Goal: Task Accomplishment & Management: Use online tool/utility

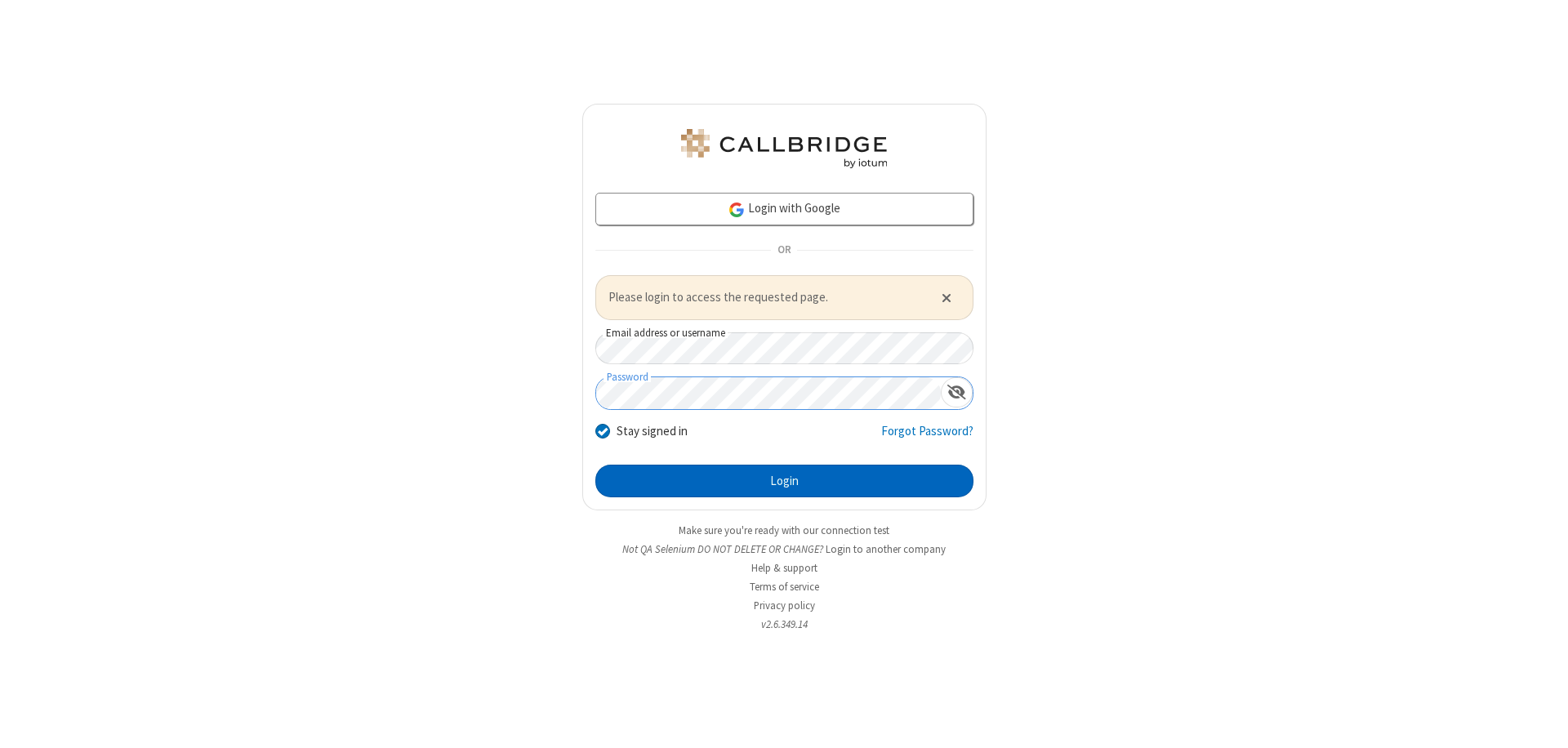
click at [784, 480] on button "Login" at bounding box center [784, 481] width 379 height 33
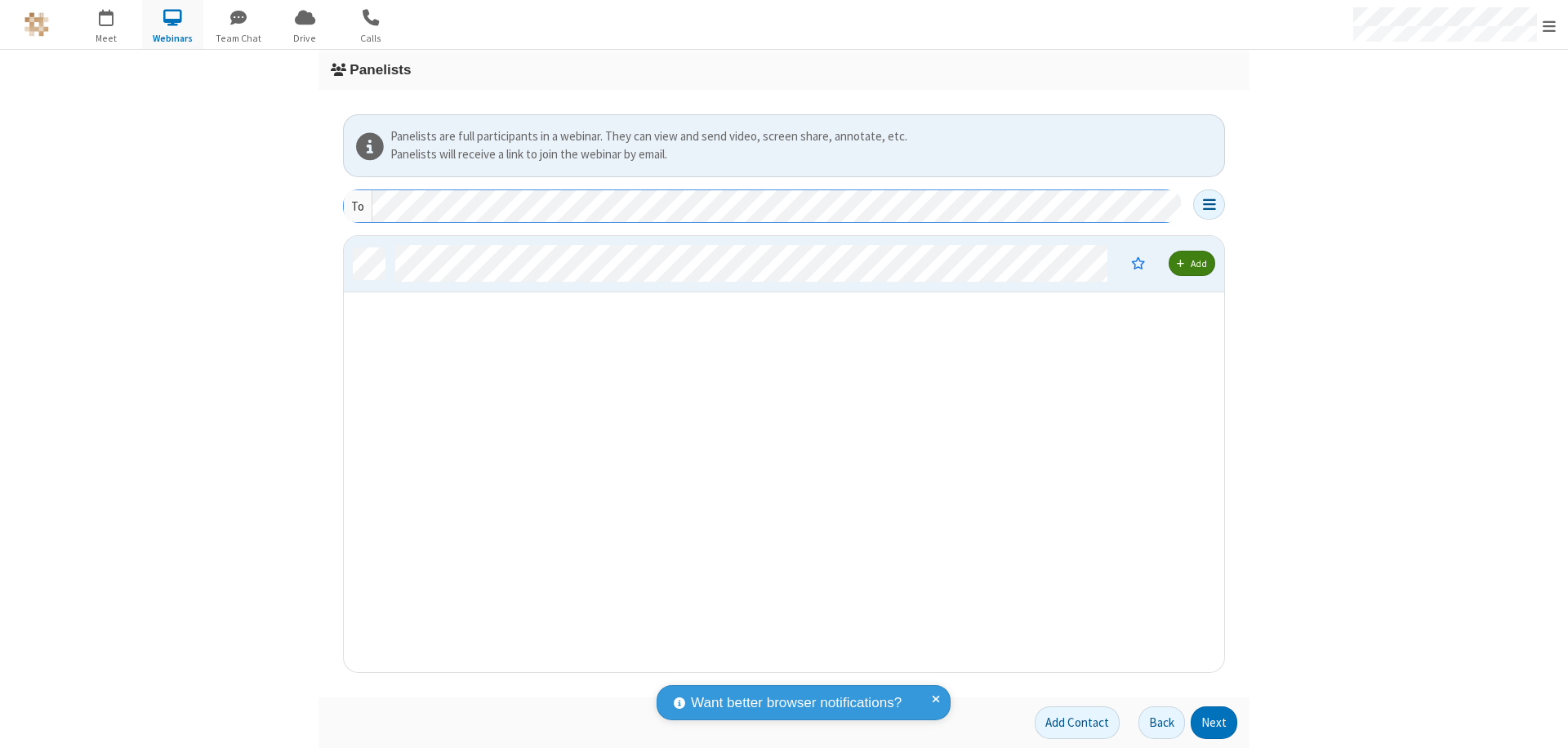
scroll to position [424, 868]
click at [1215, 723] on button "Next" at bounding box center [1214, 723] width 47 height 33
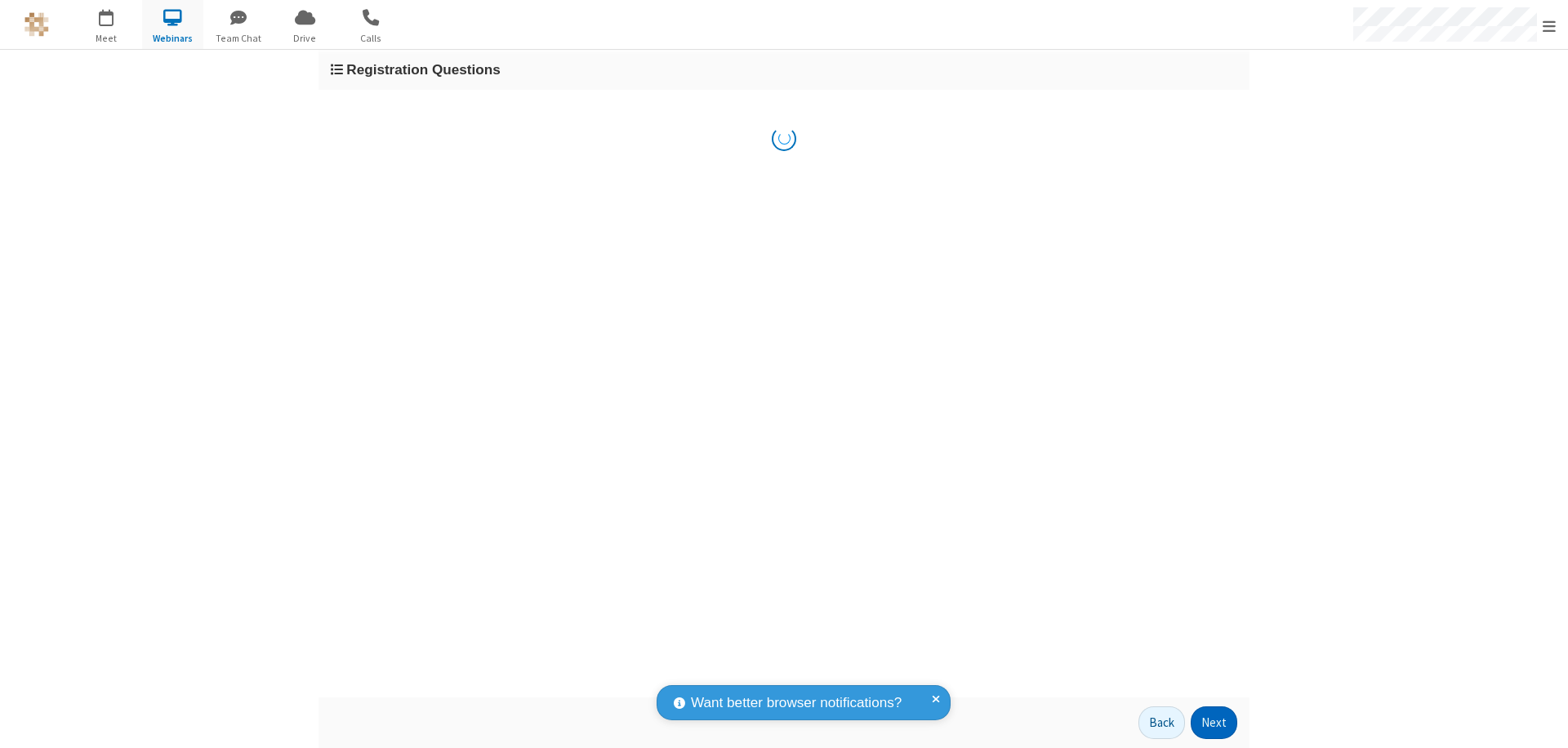
click at [1215, 723] on button "Next" at bounding box center [1214, 723] width 47 height 33
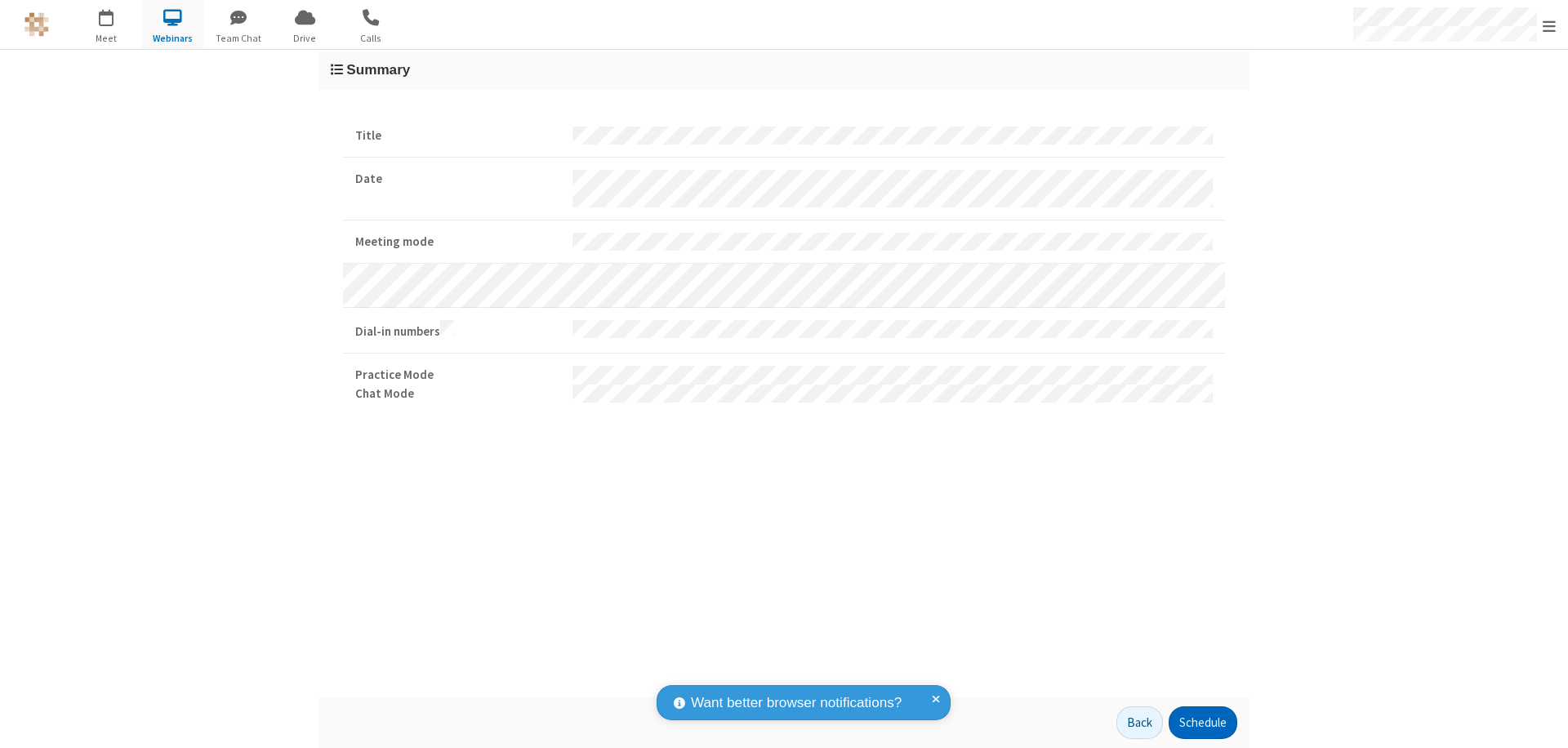
click at [1203, 723] on button "Schedule" at bounding box center [1203, 723] width 69 height 33
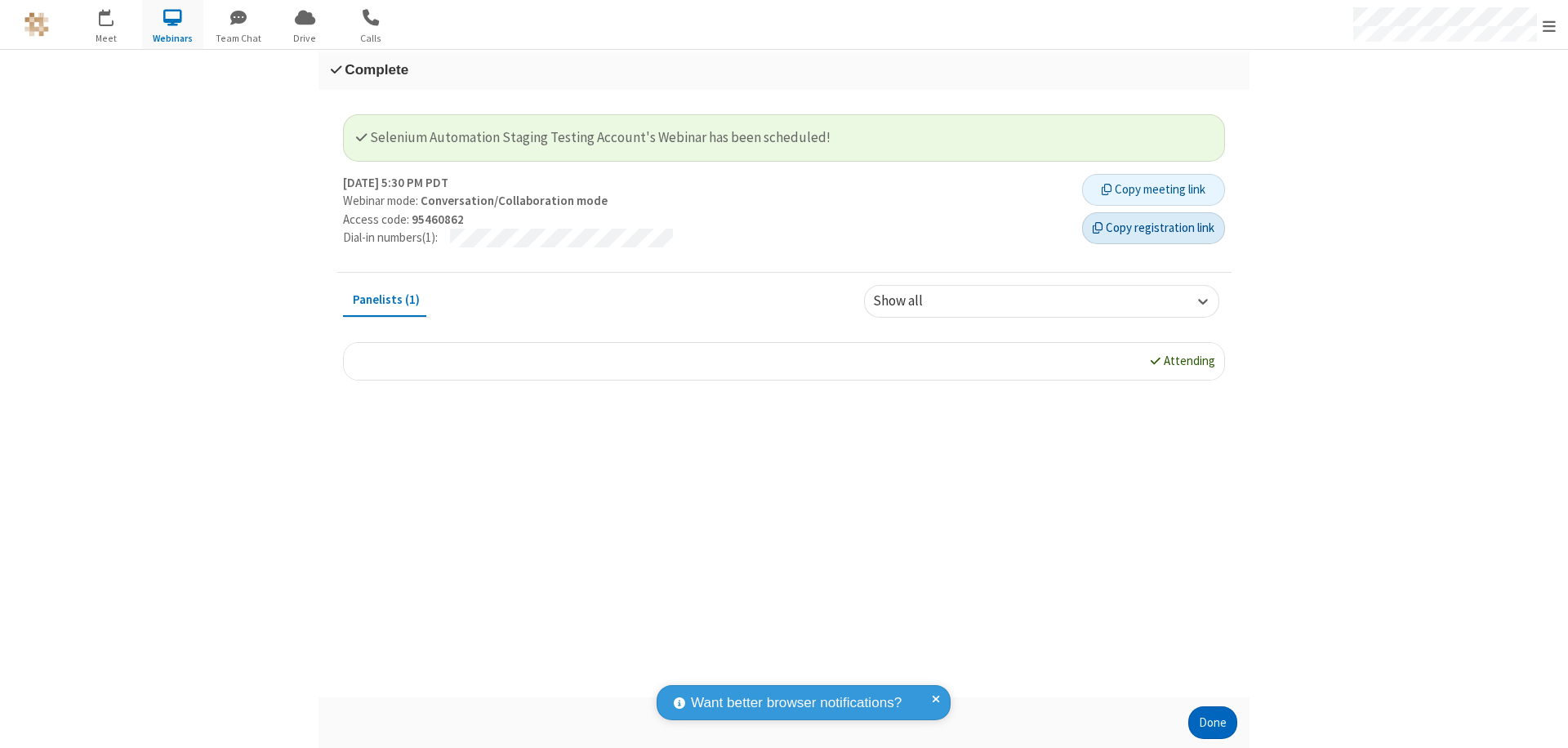
click at [1154, 228] on button "Copy registration link" at bounding box center [1154, 229] width 143 height 33
click at [1213, 723] on button "Done" at bounding box center [1213, 723] width 49 height 33
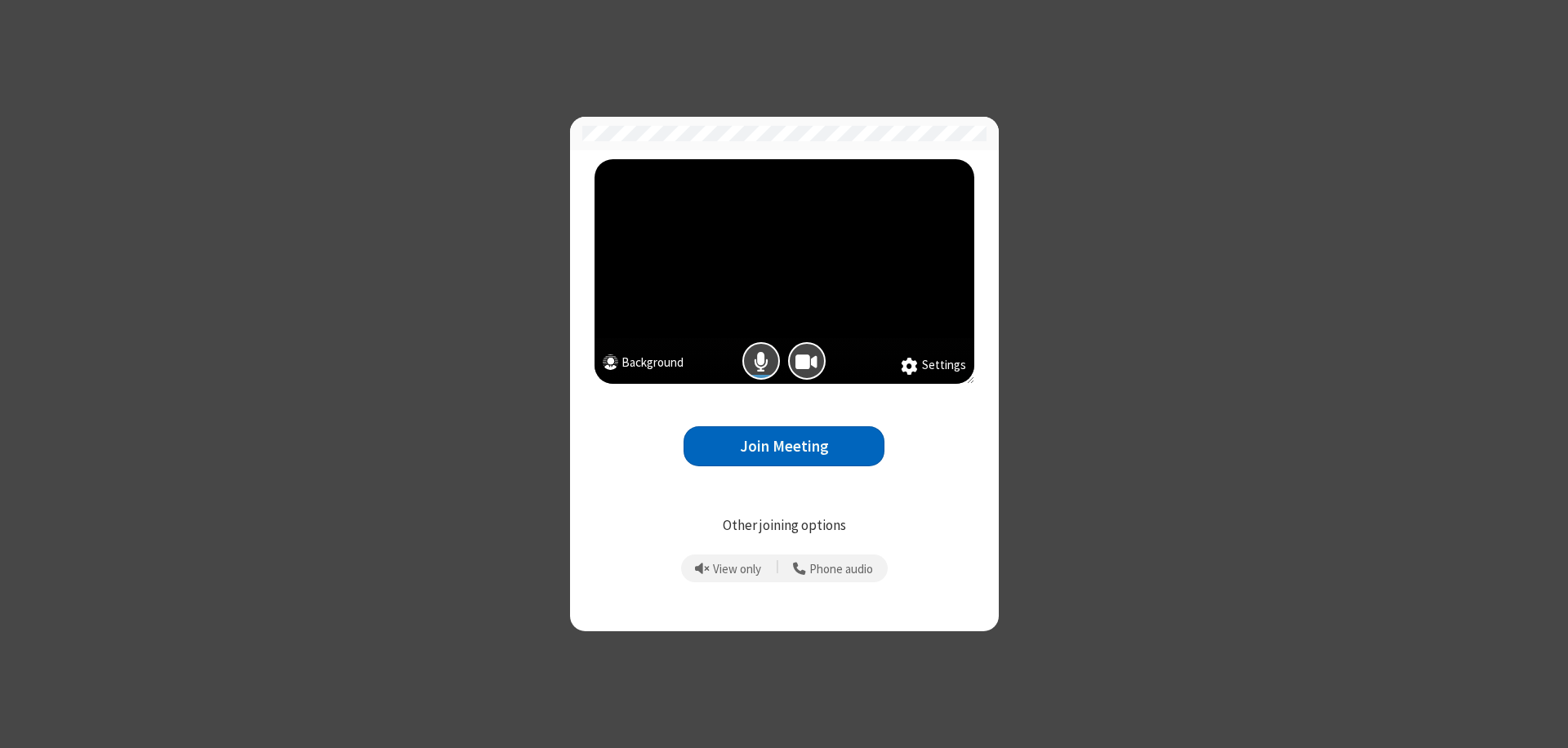
click at [784, 446] on button "Join Meeting" at bounding box center [784, 446] width 201 height 40
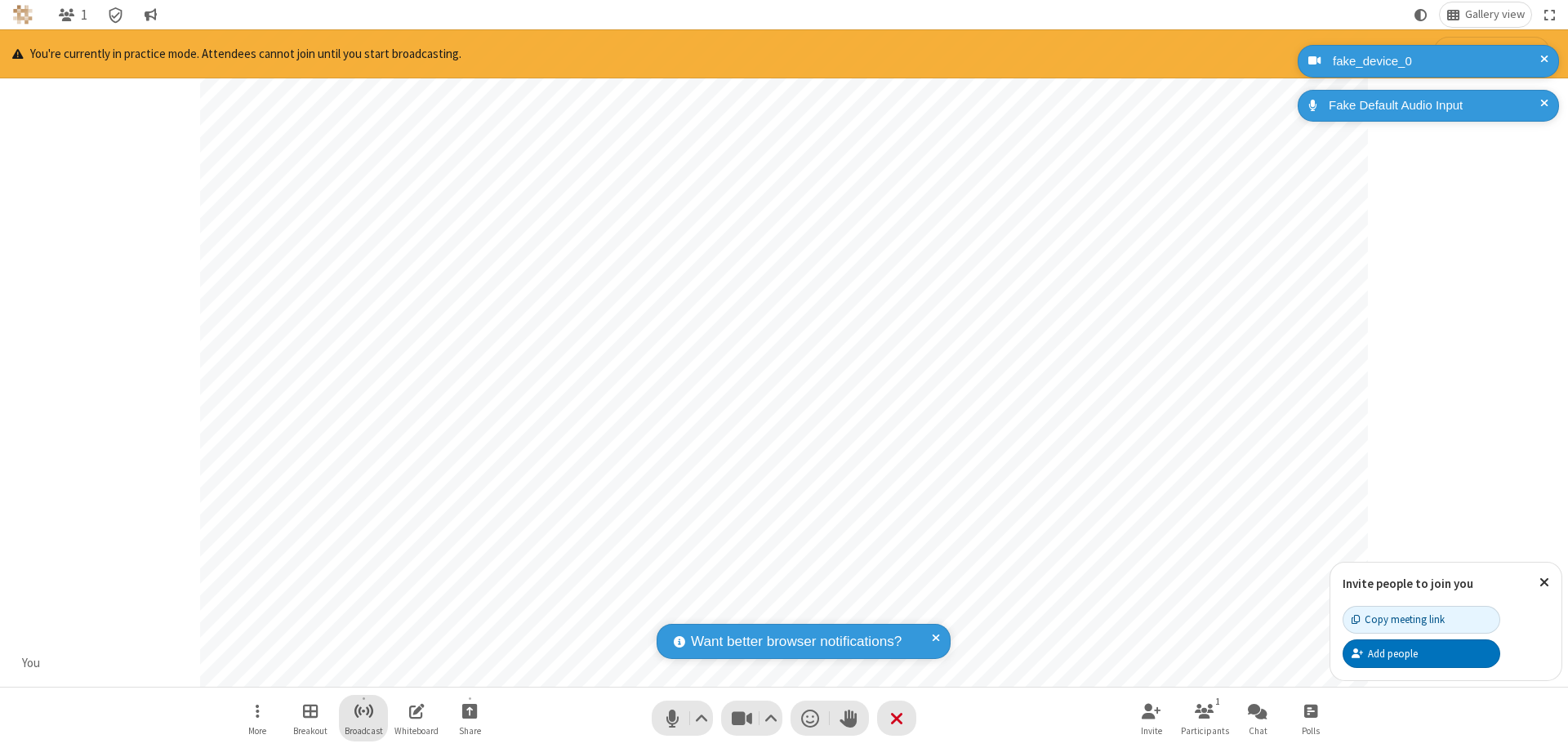
click at [363, 710] on span "Start broadcast" at bounding box center [364, 710] width 20 height 20
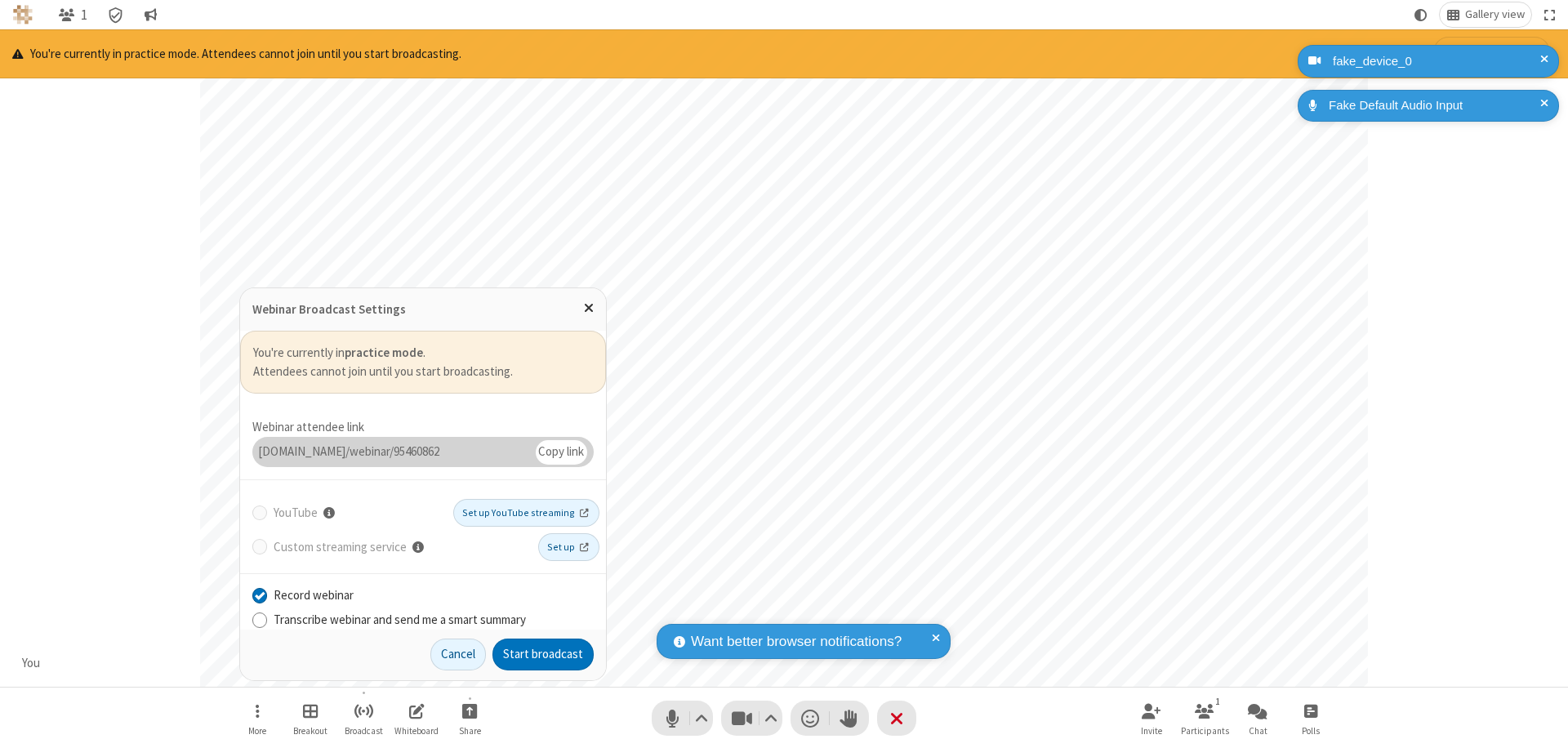
click at [543, 654] on button "Start broadcast" at bounding box center [543, 655] width 101 height 33
